Goal: Task Accomplishment & Management: Manage account settings

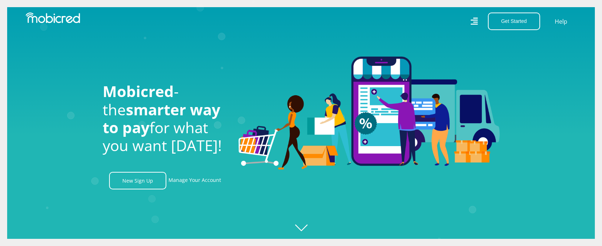
drag, startPoint x: 553, startPoint y: 208, endPoint x: 539, endPoint y: 103, distance: 105.4
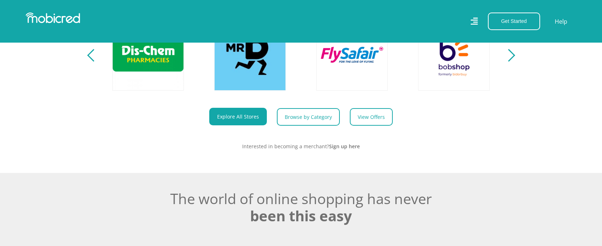
scroll to position [44, 0]
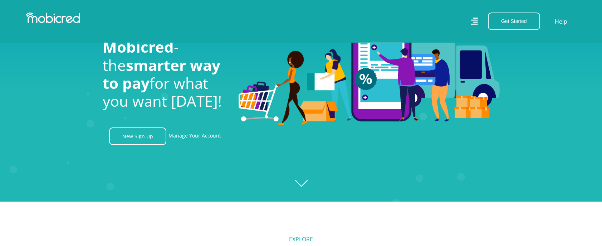
drag, startPoint x: 541, startPoint y: 192, endPoint x: 528, endPoint y: 108, distance: 84.7
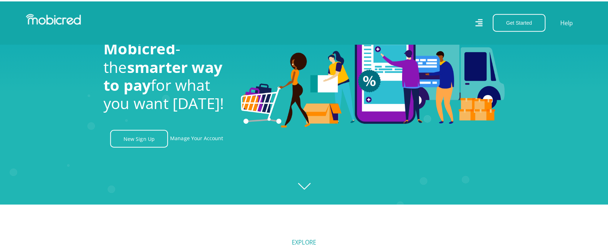
scroll to position [0, 0]
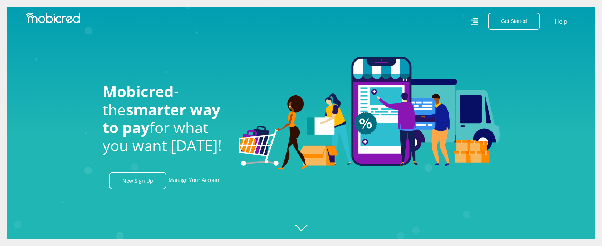
click at [478, 23] on icon at bounding box center [474, 21] width 7 height 7
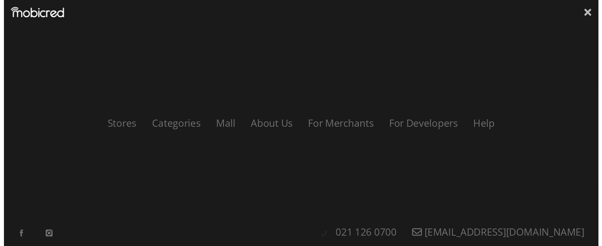
scroll to position [0, 1326]
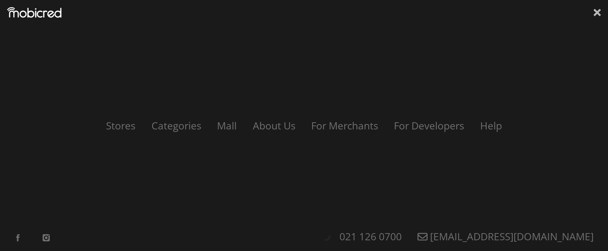
click at [596, 11] on icon at bounding box center [597, 12] width 7 height 7
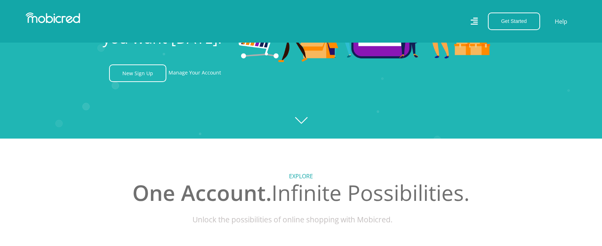
scroll to position [286, 0]
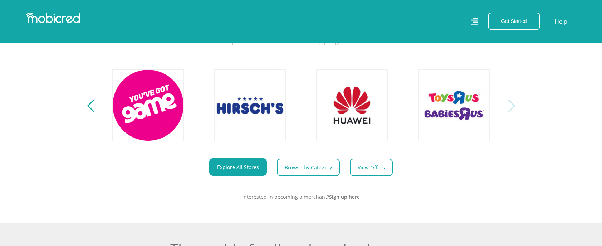
click at [514, 112] on div "Next" at bounding box center [509, 106] width 13 height 13
click at [92, 110] on div "Previous" at bounding box center [93, 106] width 13 height 13
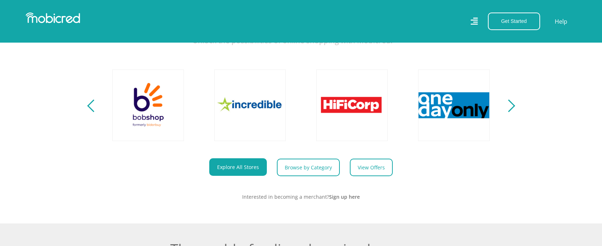
click at [92, 110] on div "Previous" at bounding box center [93, 106] width 13 height 13
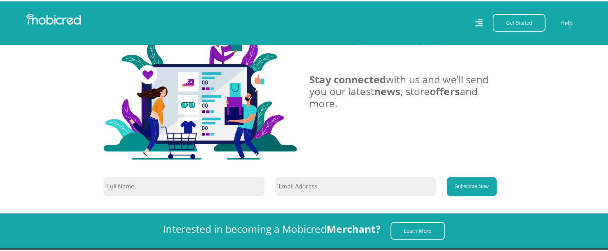
scroll to position [0, 1632]
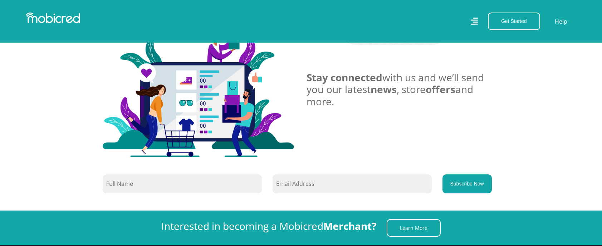
click at [472, 21] on icon at bounding box center [474, 21] width 7 height 10
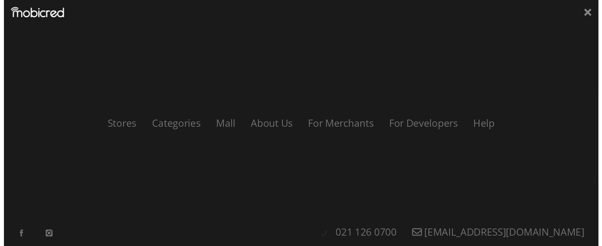
scroll to position [0, 0]
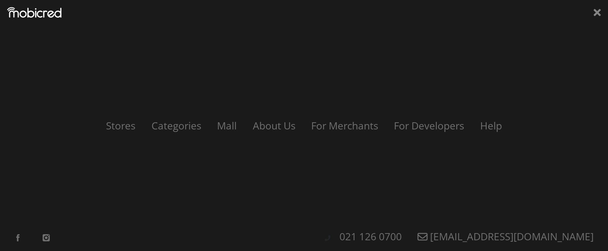
click at [599, 9] on icon at bounding box center [597, 12] width 7 height 11
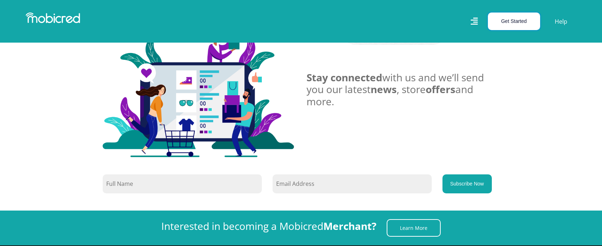
click at [513, 19] on button "Get Started" at bounding box center [514, 22] width 52 height 18
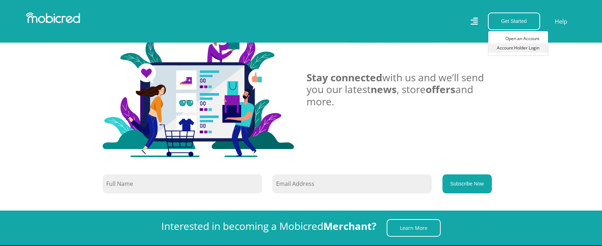
click at [525, 49] on link "Account Holder Login" at bounding box center [519, 47] width 60 height 9
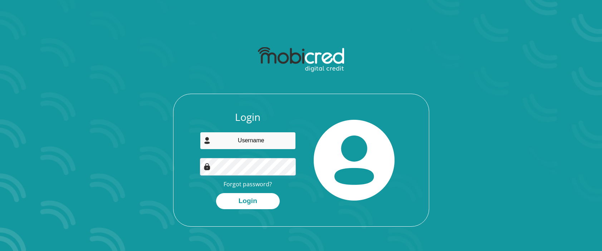
click at [264, 144] on input "email" at bounding box center [248, 141] width 96 height 18
click at [267, 142] on input "email" at bounding box center [248, 141] width 96 height 18
type input "marcohdg@gmail.com"
click at [216, 193] on button "Login" at bounding box center [248, 201] width 64 height 16
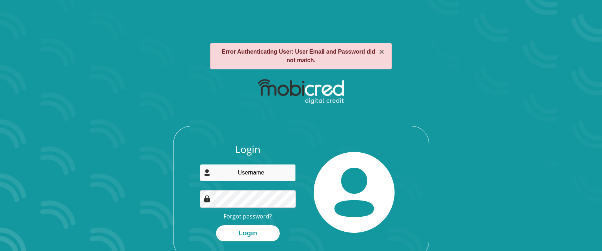
click at [270, 175] on input "email" at bounding box center [248, 173] width 96 height 18
type input "marcohdg@gmail.com"
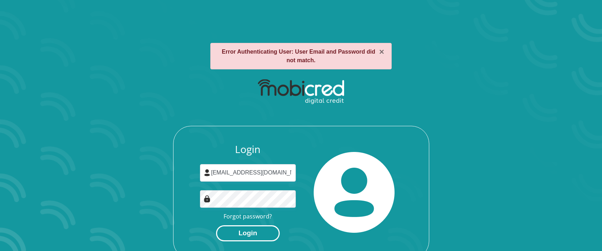
click at [248, 235] on button "Login" at bounding box center [248, 234] width 64 height 16
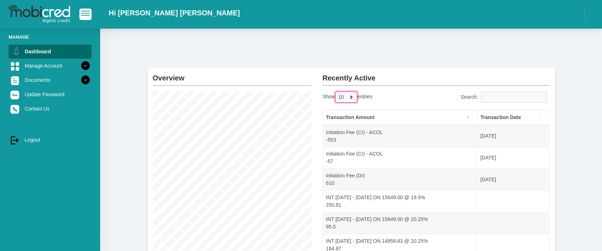
click at [344, 97] on select "10 25 50 100" at bounding box center [346, 97] width 22 height 11
select select "100"
click at [336, 92] on select "10 25 50 100" at bounding box center [346, 97] width 22 height 11
drag, startPoint x: 505, startPoint y: 180, endPoint x: 325, endPoint y: 111, distance: 192.9
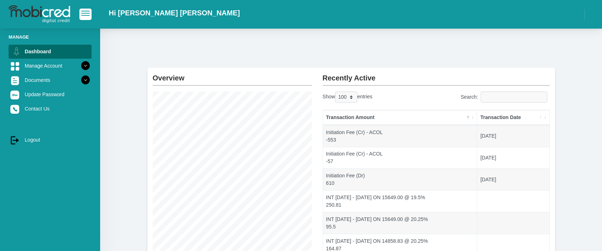
drag, startPoint x: 325, startPoint y: 111, endPoint x: 329, endPoint y: 116, distance: 6.4
copy table "Transaction Amount Transaction Date Initiation Fee (Cr) - ACOL -553 2022-10-27 …"
click at [390, 73] on h2 "Recently Active" at bounding box center [436, 75] width 227 height 14
click at [500, 115] on th "Transaction Date" at bounding box center [514, 117] width 72 height 15
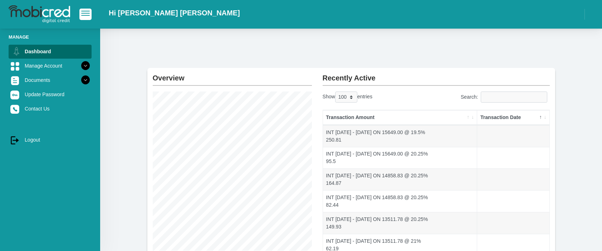
click at [500, 115] on th "Transaction Date" at bounding box center [514, 117] width 72 height 15
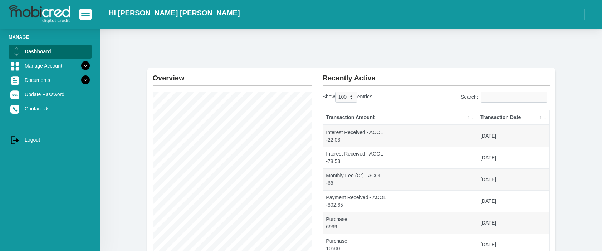
drag, startPoint x: 325, startPoint y: 116, endPoint x: 572, endPoint y: 124, distance: 247.1
drag, startPoint x: 332, startPoint y: 117, endPoint x: 405, endPoint y: 125, distance: 73.8
click at [405, 125] on th "Transaction Amount" at bounding box center [400, 117] width 155 height 15
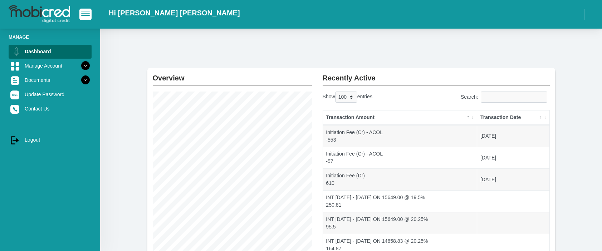
click at [514, 116] on th "Transaction Date" at bounding box center [514, 117] width 72 height 15
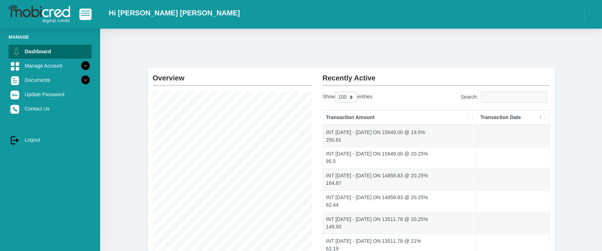
click at [514, 116] on th "Transaction Date" at bounding box center [514, 117] width 72 height 15
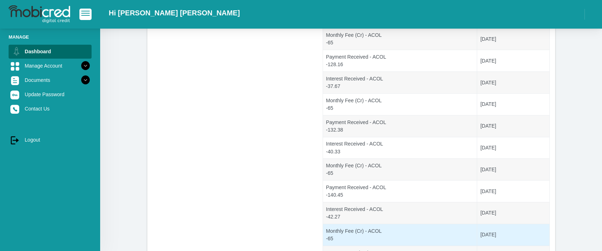
scroll to position [585, 0]
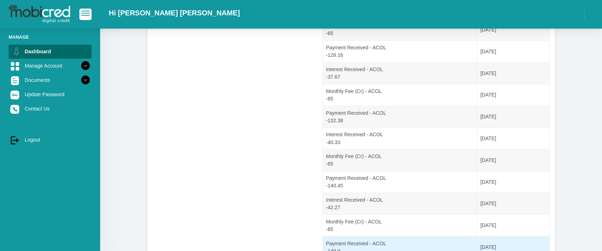
drag, startPoint x: 321, startPoint y: 115, endPoint x: 524, endPoint y: 241, distance: 239.0
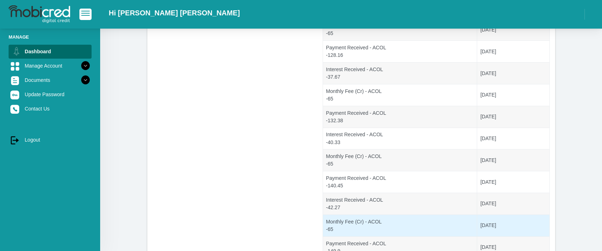
copy table "Transaction Amount Transaction Date Interest Received - ACOL -22.03 2025-09-27 …"
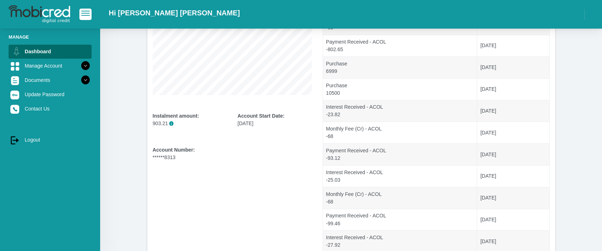
scroll to position [0, 0]
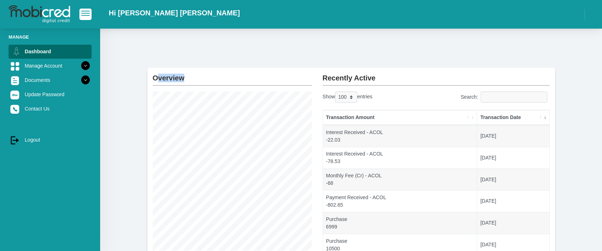
click at [268, 73] on h2 "Overview" at bounding box center [232, 75] width 159 height 14
drag, startPoint x: 202, startPoint y: 91, endPoint x: 248, endPoint y: 81, distance: 46.9
click at [248, 81] on h2 "Overview" at bounding box center [232, 75] width 159 height 14
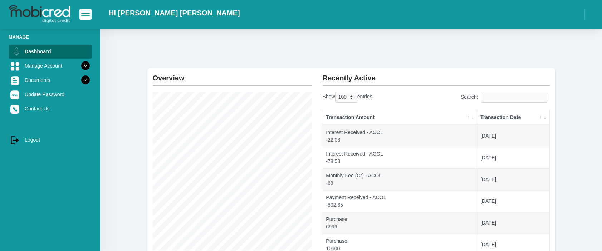
click at [78, 14] on div at bounding box center [50, 14] width 100 height 21
click at [86, 15] on span "button" at bounding box center [85, 13] width 9 height 5
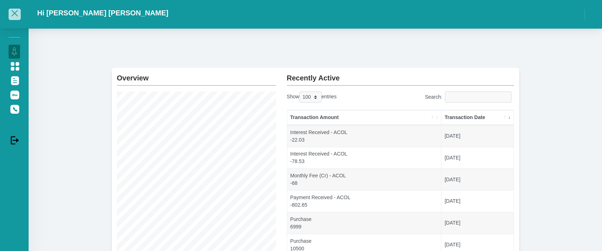
click at [13, 13] on span "button" at bounding box center [14, 13] width 9 height 5
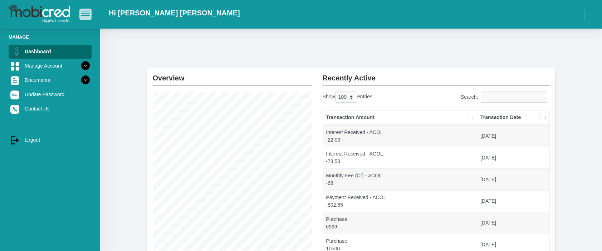
click at [87, 11] on span "button" at bounding box center [85, 11] width 9 height 1
